Goal: Task Accomplishment & Management: Manage account settings

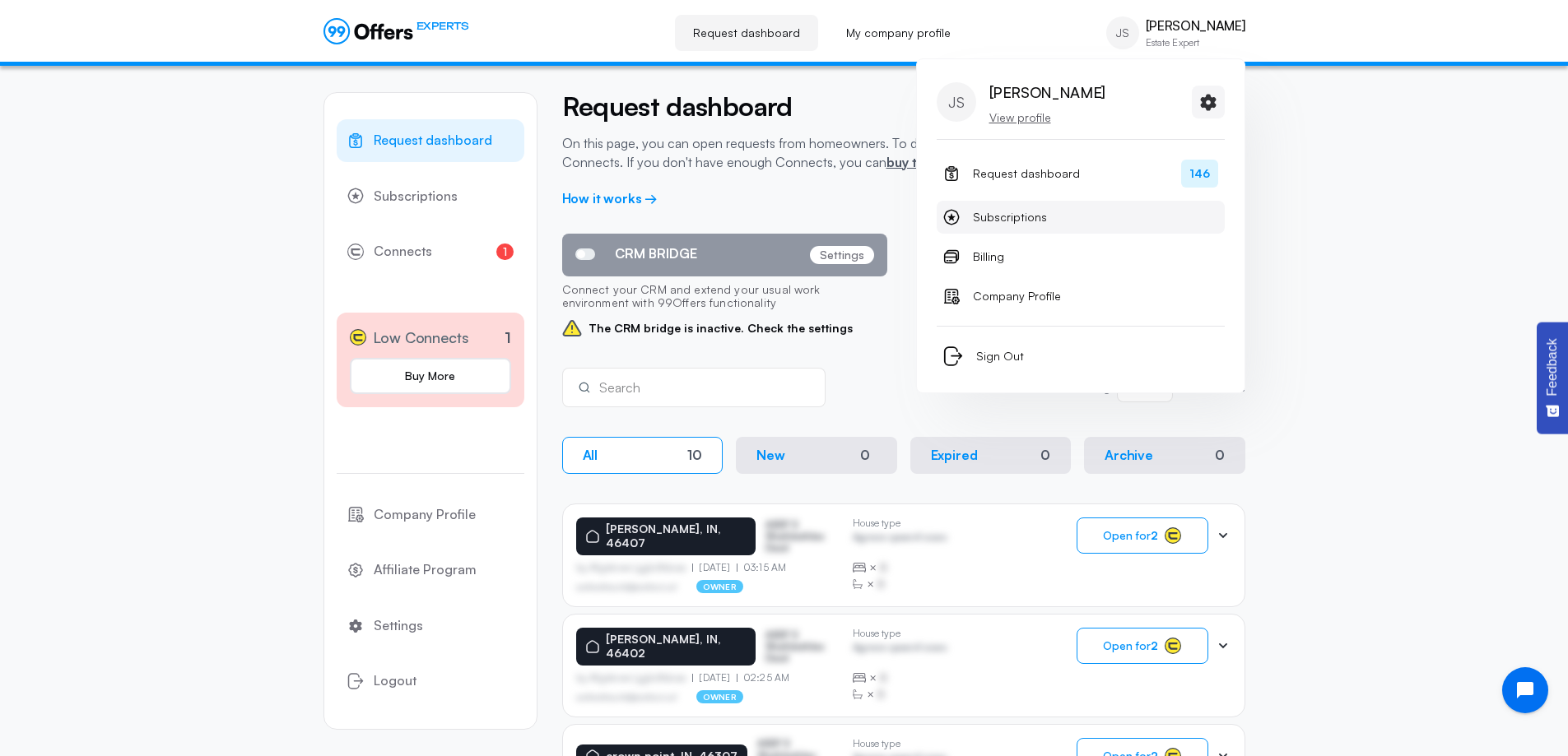
click at [1007, 219] on span "Subscriptions" at bounding box center [1009, 217] width 74 height 20
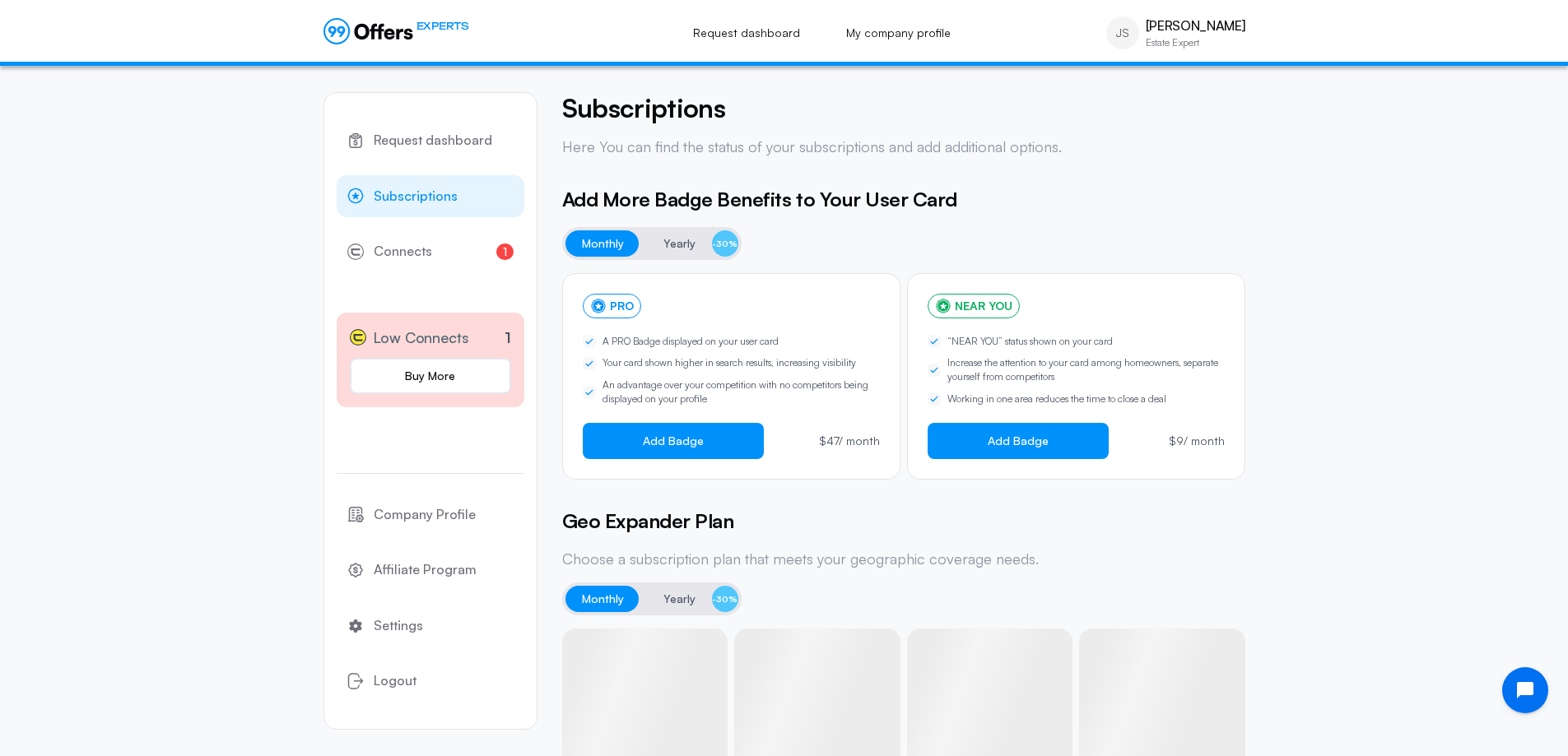
click at [770, 181] on div "Subscriptions Here You can find the status of your subscriptions and add additi…" at bounding box center [904, 645] width 683 height 1106
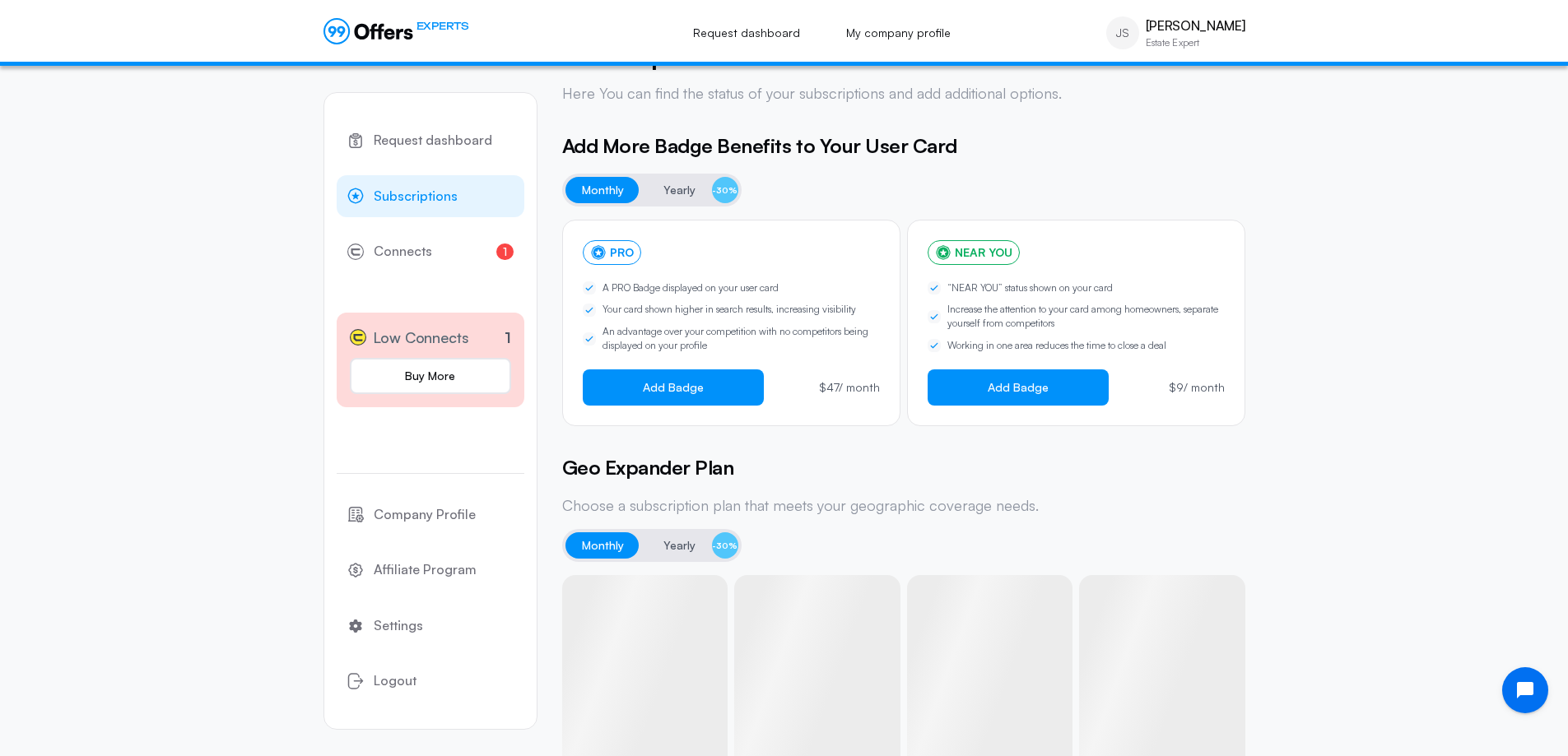
scroll to position [82, 0]
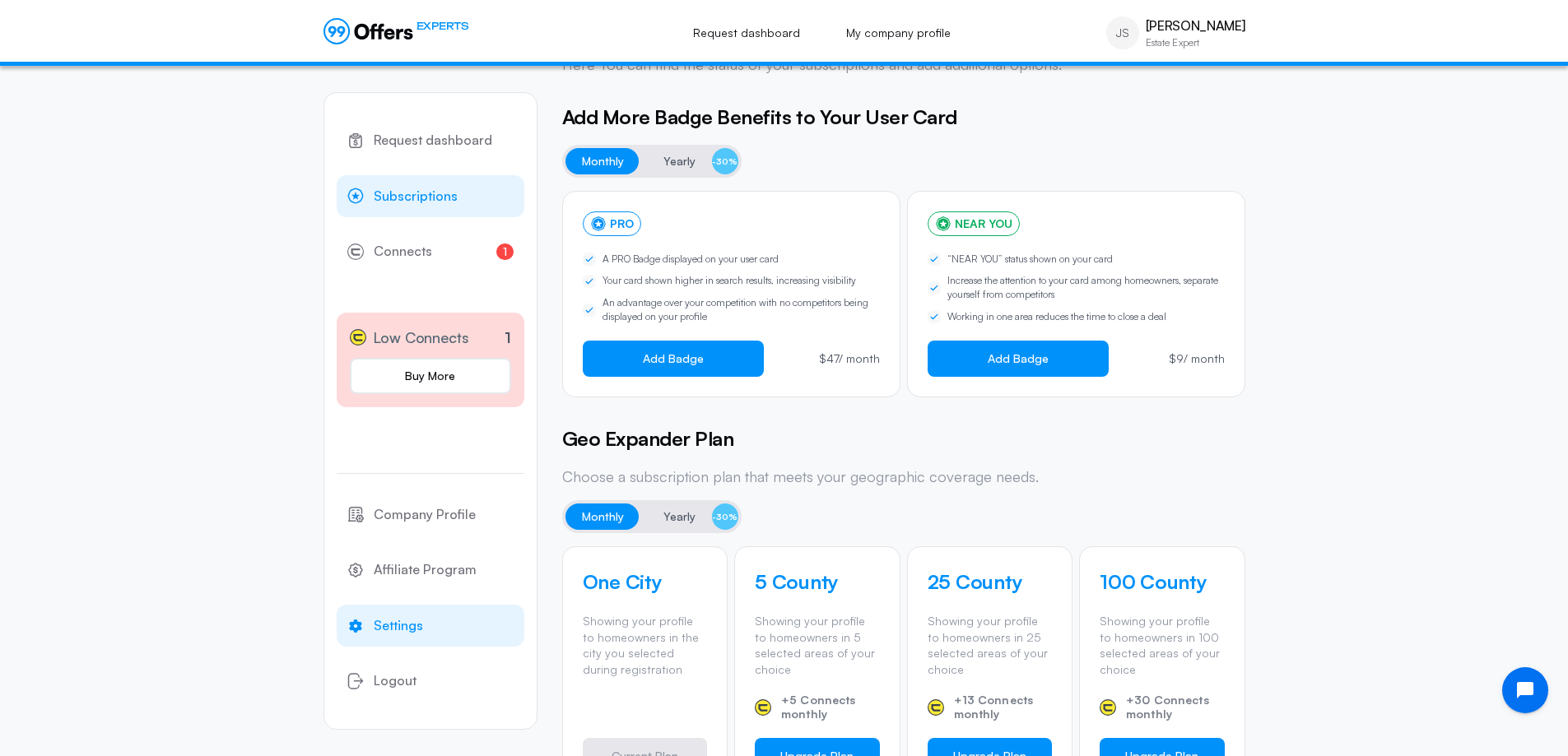
click at [404, 623] on span "Settings" at bounding box center [398, 626] width 49 height 21
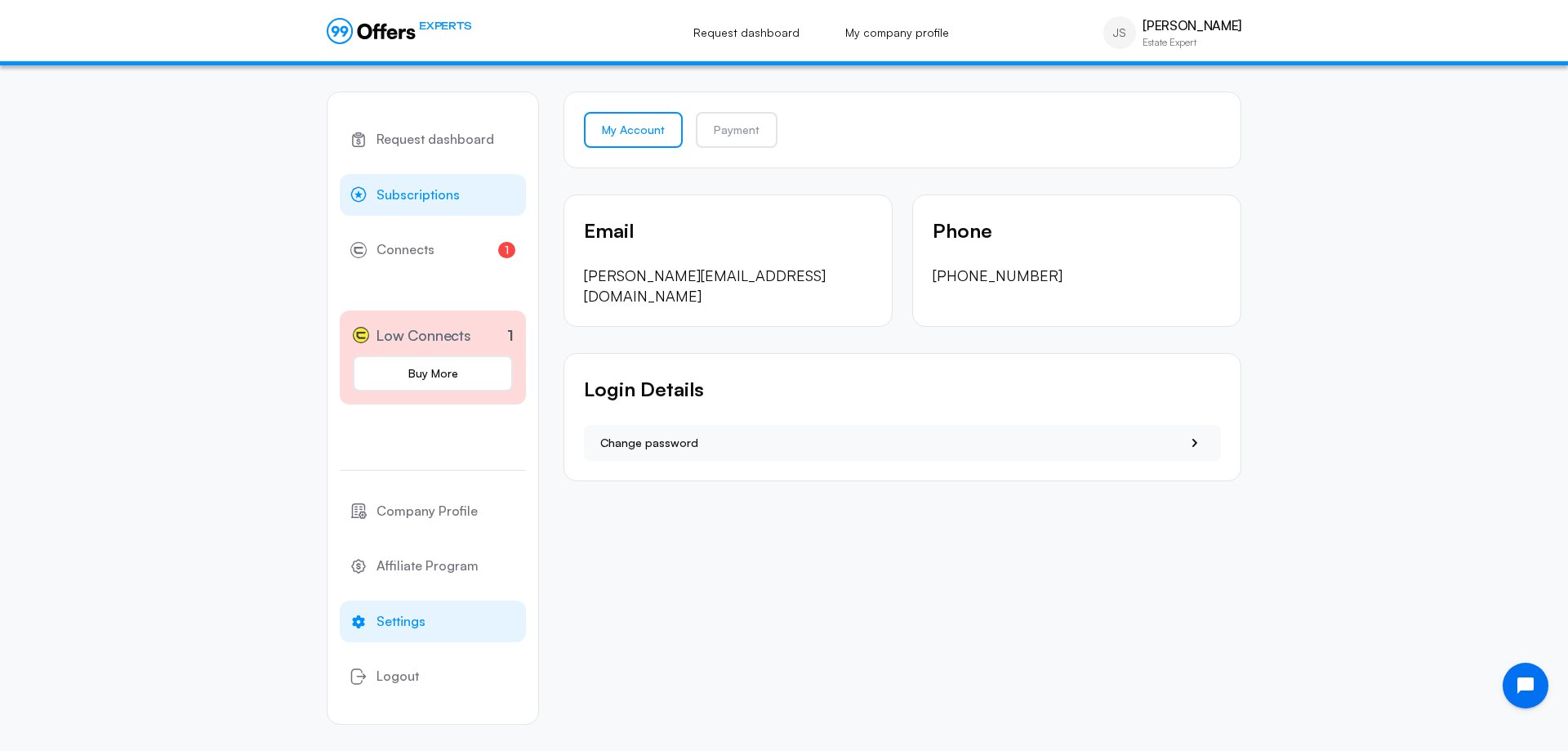
click at [428, 191] on span "Subscriptions" at bounding box center [418, 195] width 83 height 21
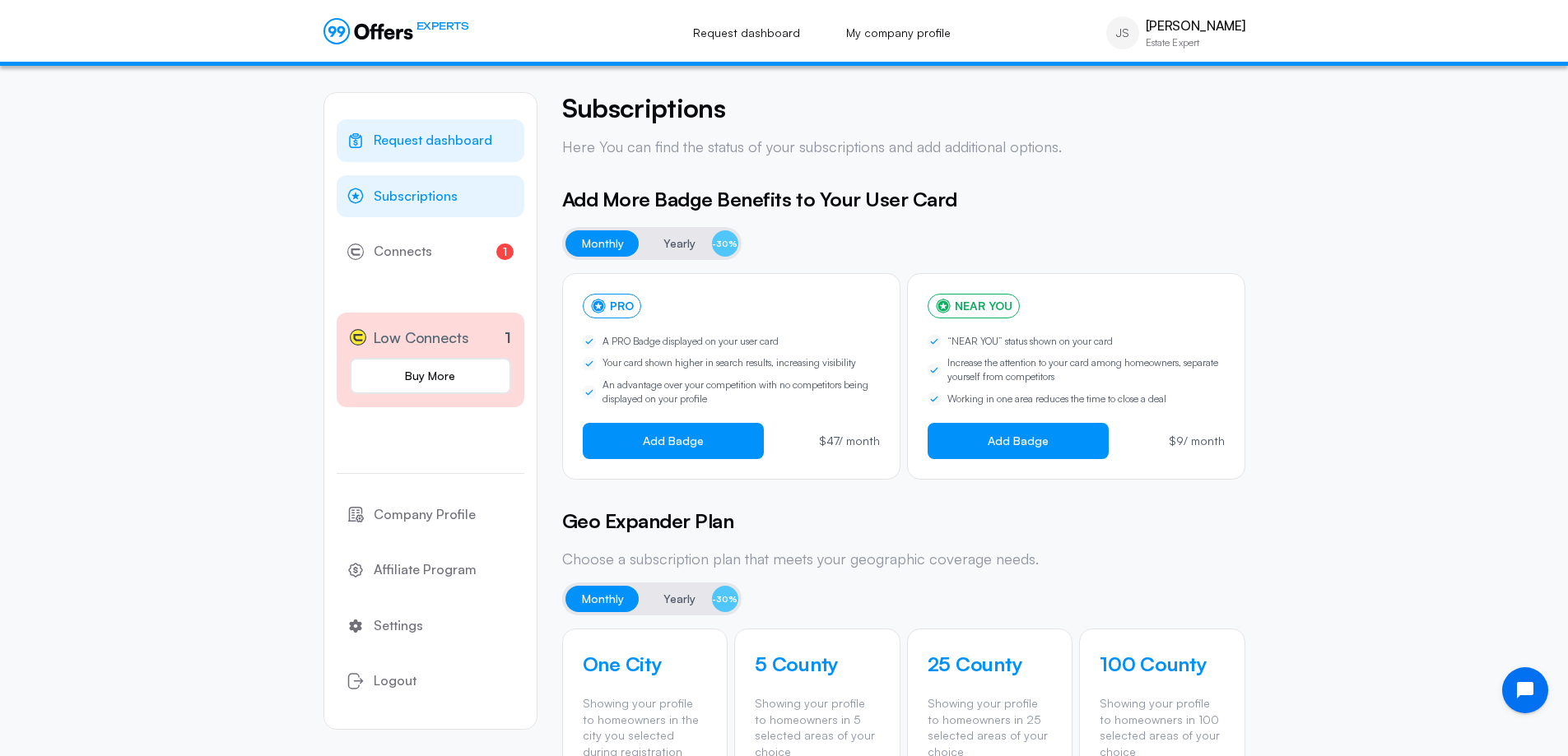
click at [402, 144] on span "Request dashboard" at bounding box center [433, 140] width 119 height 21
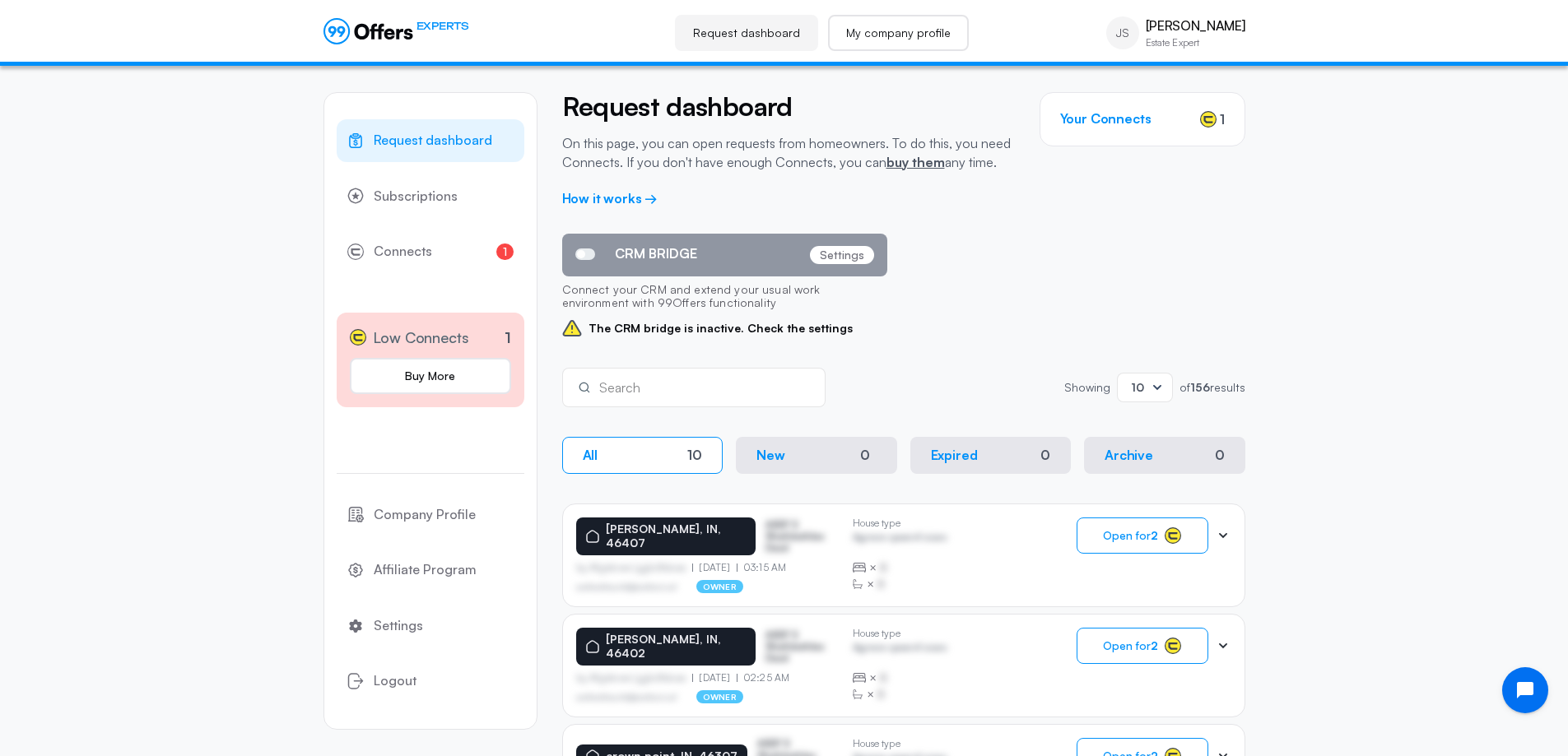
click at [923, 32] on link "My company profile" at bounding box center [898, 33] width 140 height 37
